Goal: Information Seeking & Learning: Learn about a topic

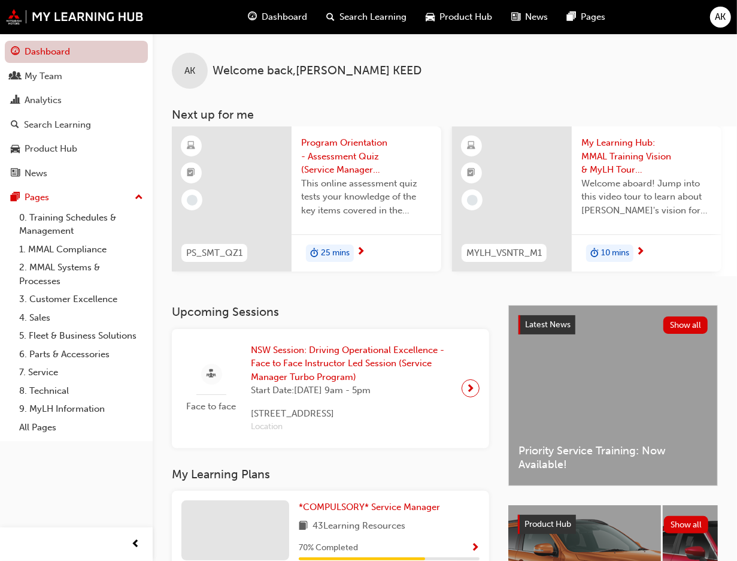
click at [40, 53] on link "Dashboard" at bounding box center [76, 52] width 143 height 22
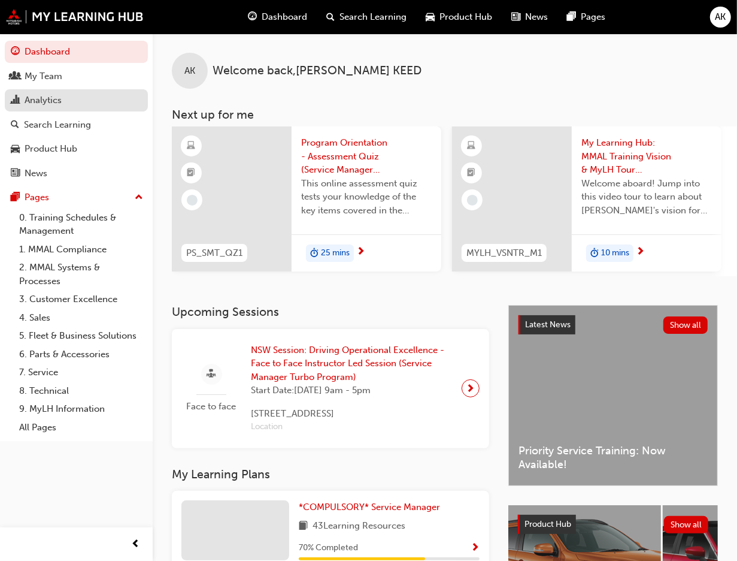
click at [50, 103] on div "Analytics" at bounding box center [43, 100] width 37 height 14
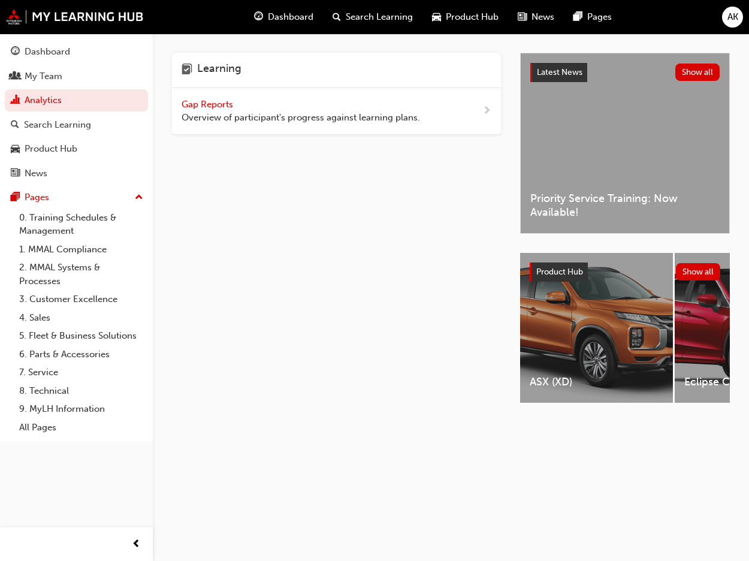
click at [222, 102] on span "Gap Reports" at bounding box center [209, 104] width 54 height 11
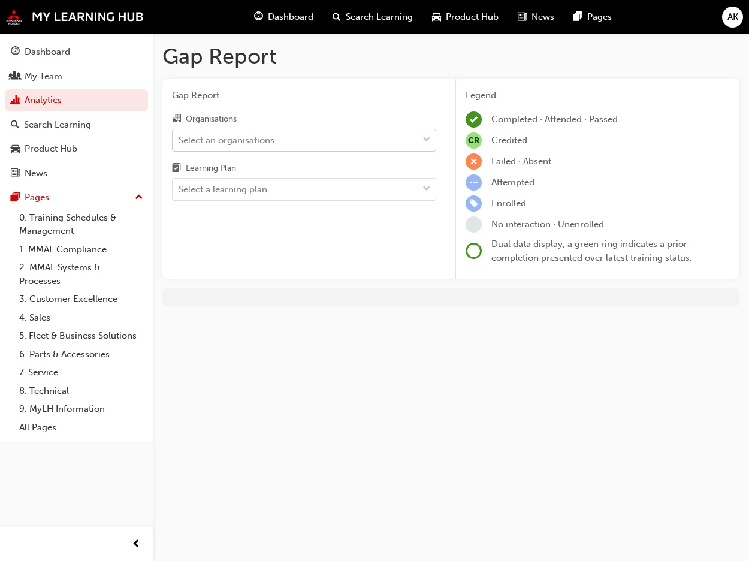
click at [268, 138] on div "Select an organisations" at bounding box center [227, 140] width 96 height 14
click at [180, 138] on input "Organisations Select an organisations" at bounding box center [179, 139] width 1 height 10
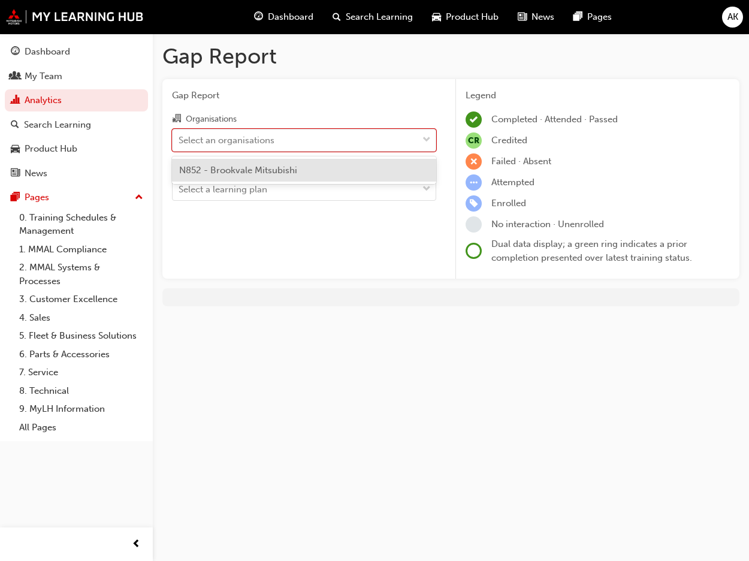
click at [274, 165] on span "N852 - Brookvale Mitsubishi" at bounding box center [238, 170] width 118 height 11
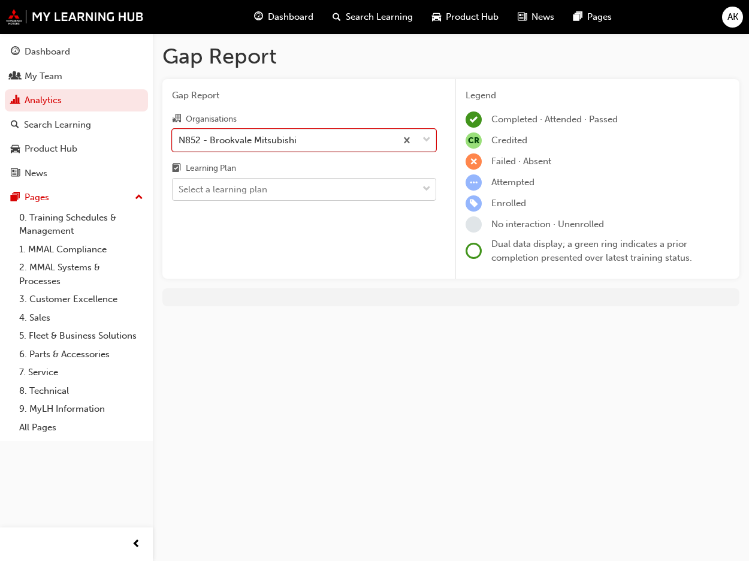
click at [280, 186] on div "Select a learning plan" at bounding box center [295, 189] width 245 height 21
click at [180, 186] on input "Learning Plan Select a learning plan" at bounding box center [179, 189] width 1 height 10
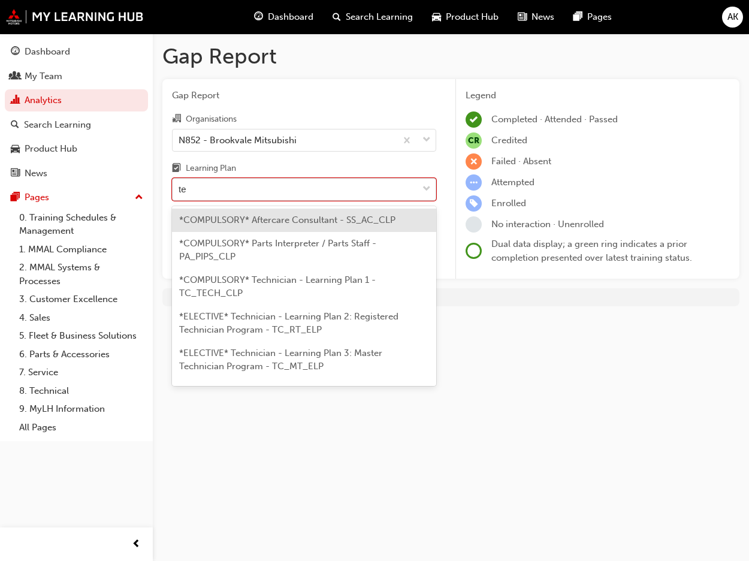
type input "tec"
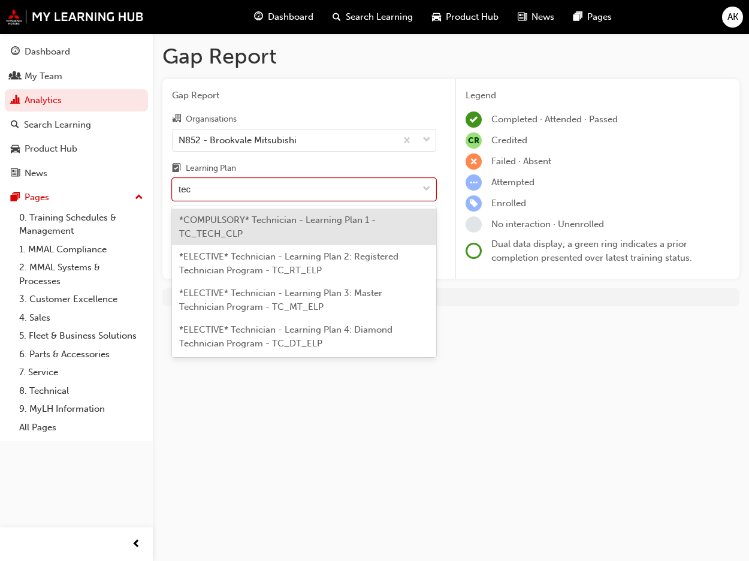
click at [289, 225] on span "*COMPULSORY* Technician - Learning Plan 1 - TC_TECH_CLP" at bounding box center [277, 226] width 196 height 25
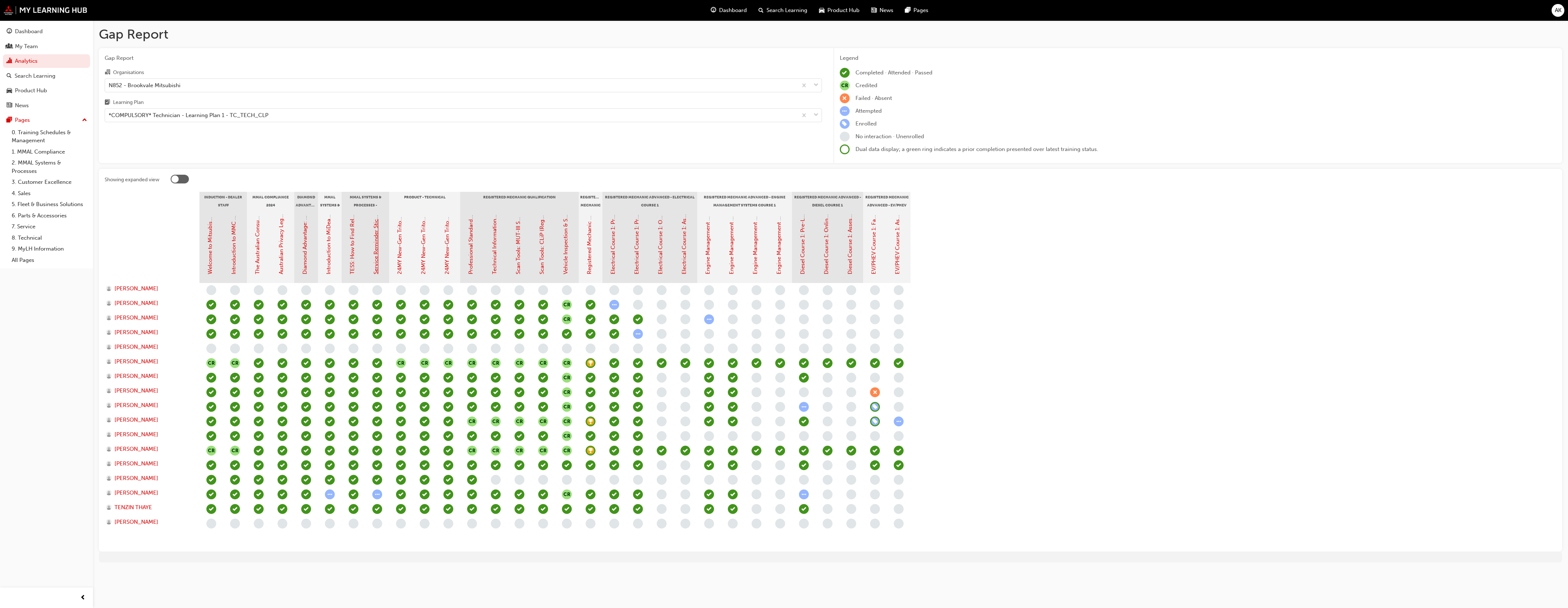
click at [377, 250] on link "Service Reminder Stickers" at bounding box center [376, 242] width 7 height 66
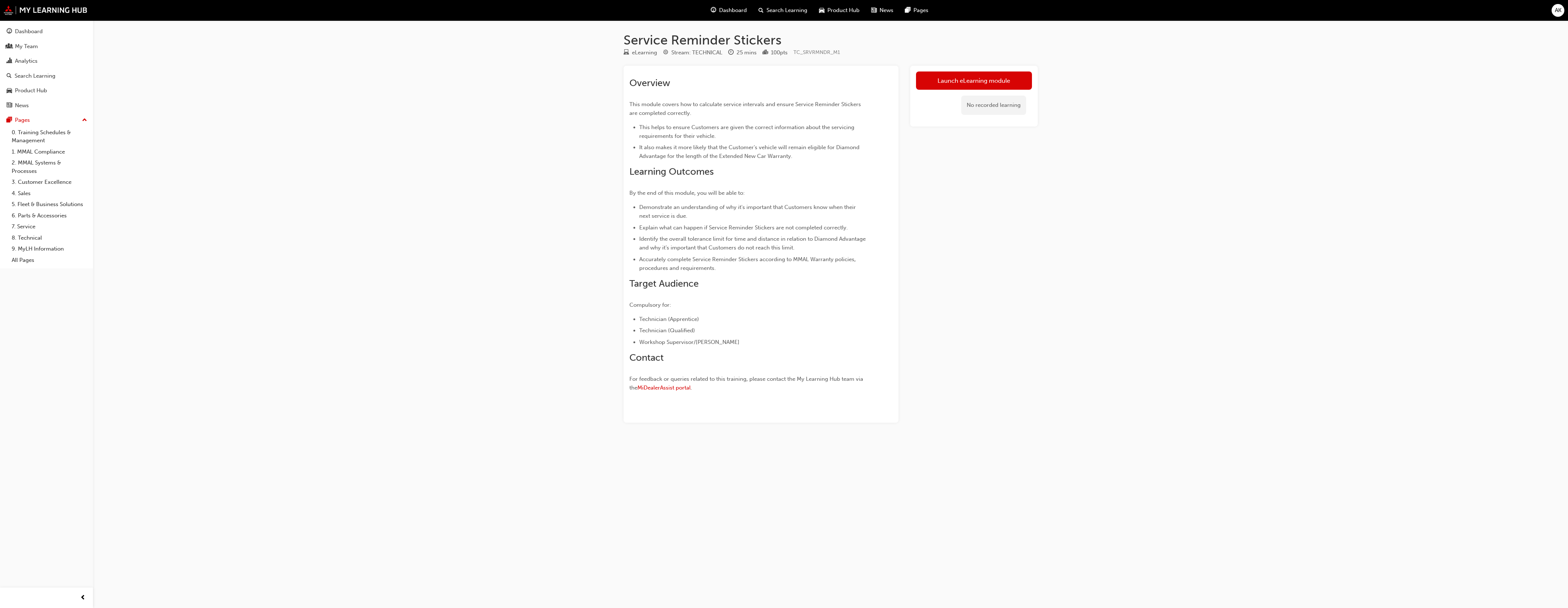
click at [449, 203] on div "Service Reminder Stickers eLearning Stream: TECHNICAL 25 mins 100 pts TC_SRVRMN…" at bounding box center [784, 304] width 1568 height 608
